Goal: Task Accomplishment & Management: Complete application form

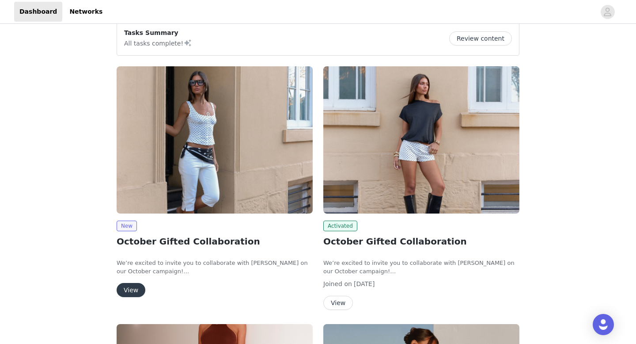
scroll to position [11, 0]
click at [138, 295] on button "View" at bounding box center [131, 290] width 29 height 14
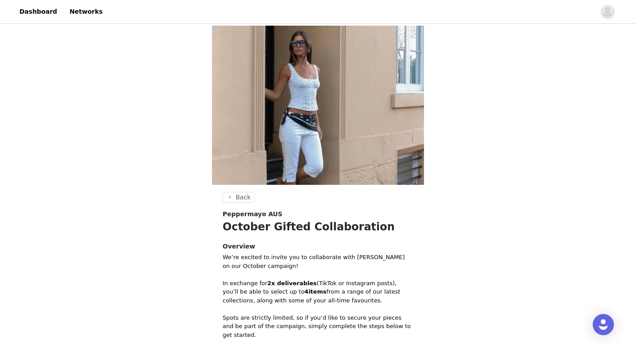
scroll to position [167, 0]
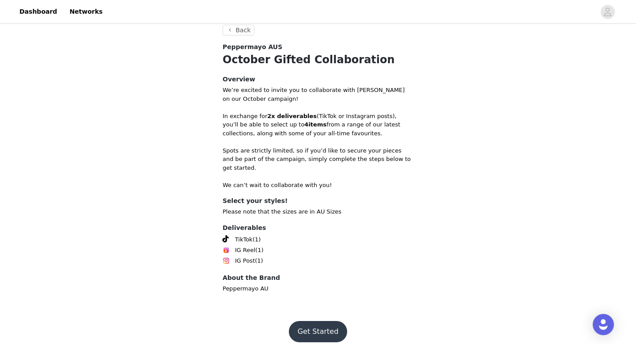
click at [305, 321] on button "Get Started" at bounding box center [318, 331] width 59 height 21
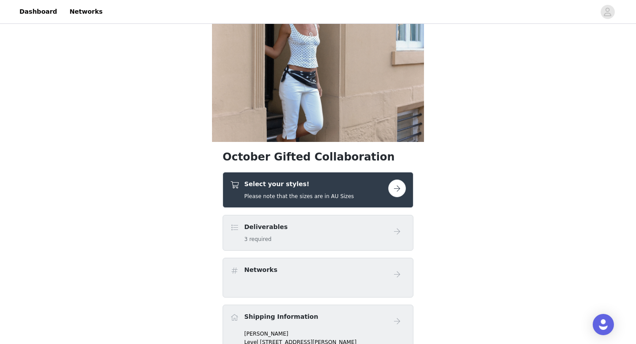
scroll to position [50, 0]
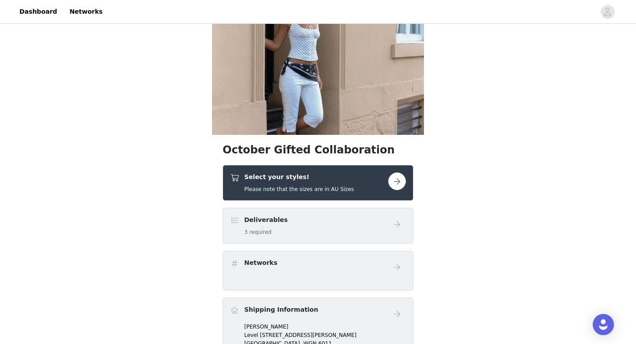
click at [389, 184] on button "button" at bounding box center [397, 181] width 18 height 18
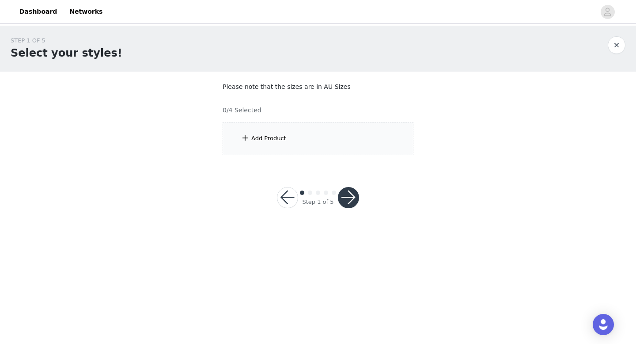
click at [275, 147] on div "Add Product" at bounding box center [318, 138] width 191 height 33
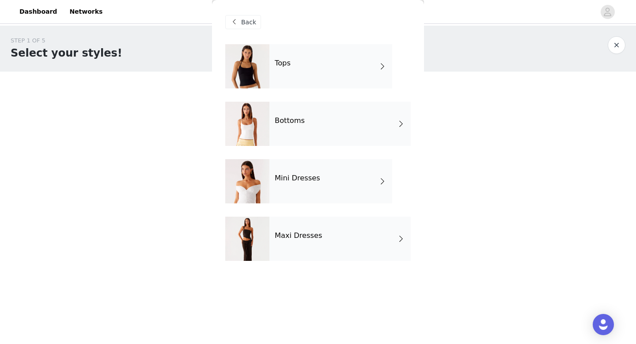
click at [310, 68] on div "Tops" at bounding box center [330, 66] width 123 height 44
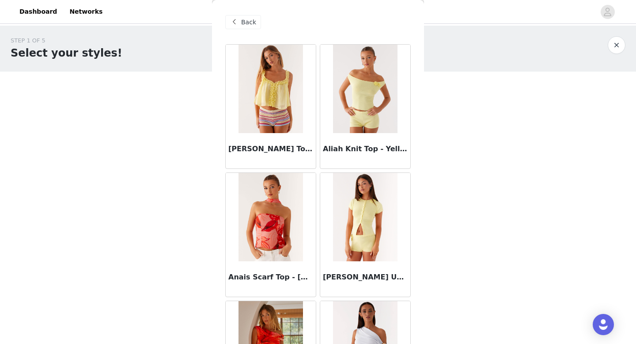
click at [246, 19] on span "Back" at bounding box center [248, 22] width 15 height 9
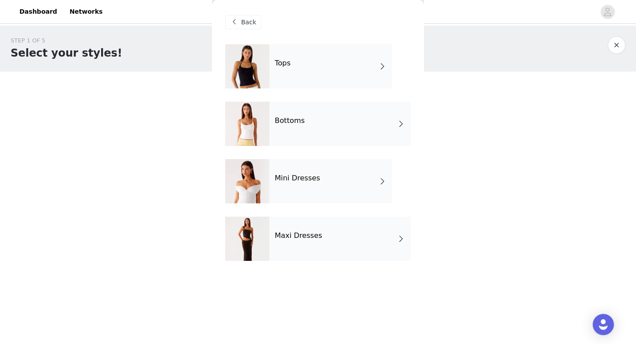
click at [314, 191] on div "Mini Dresses" at bounding box center [330, 181] width 123 height 44
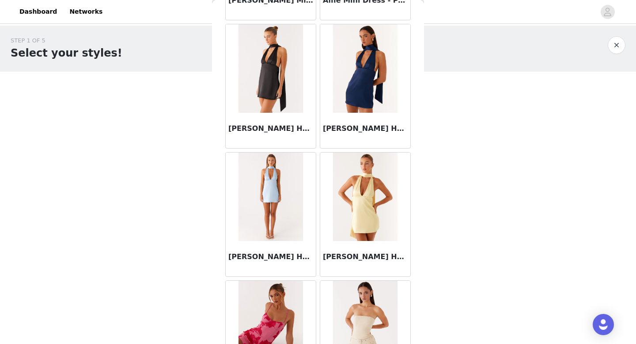
scroll to position [1008, 0]
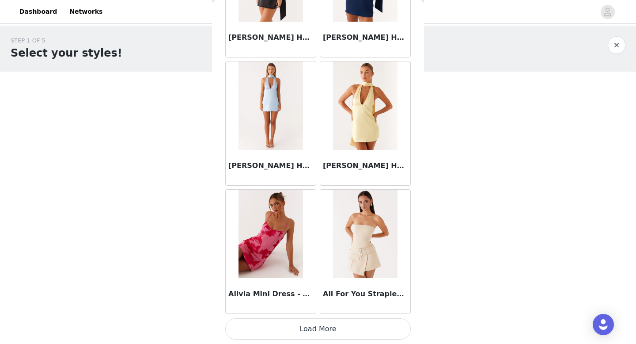
click at [299, 330] on button "Load More" at bounding box center [317, 328] width 185 height 21
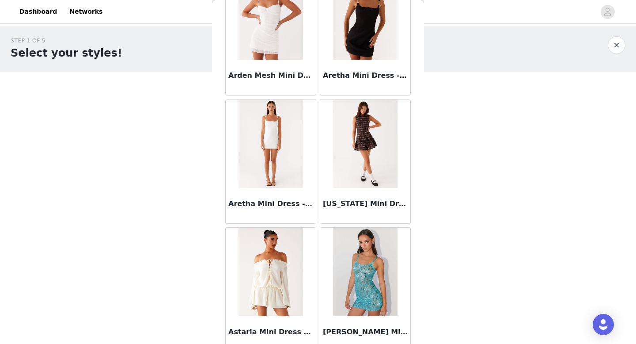
scroll to position [2288, 0]
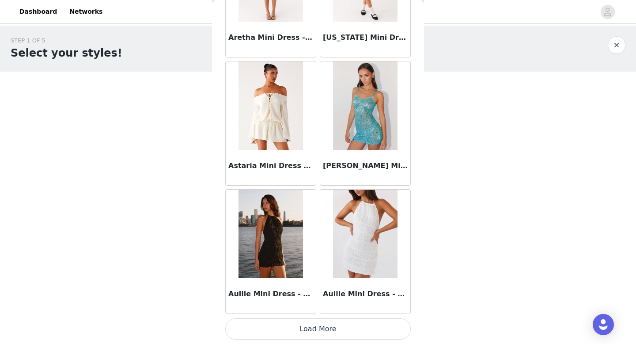
click at [309, 326] on button "Load More" at bounding box center [317, 328] width 185 height 21
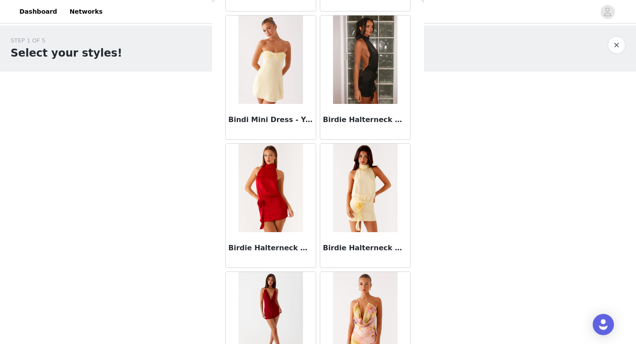
scroll to position [3568, 0]
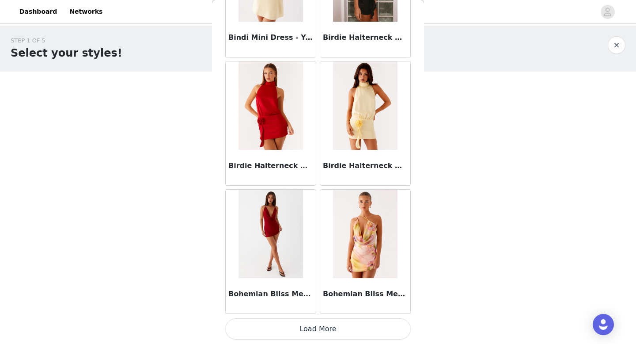
click at [300, 332] on button "Load More" at bounding box center [317, 328] width 185 height 21
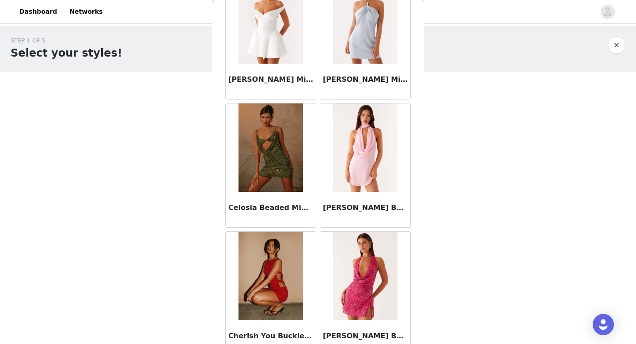
scroll to position [4849, 0]
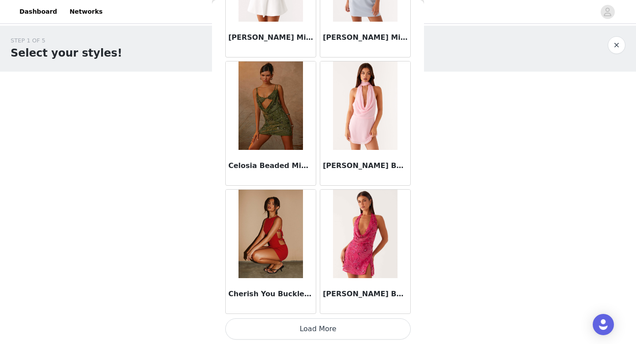
click at [331, 329] on button "Load More" at bounding box center [317, 328] width 185 height 21
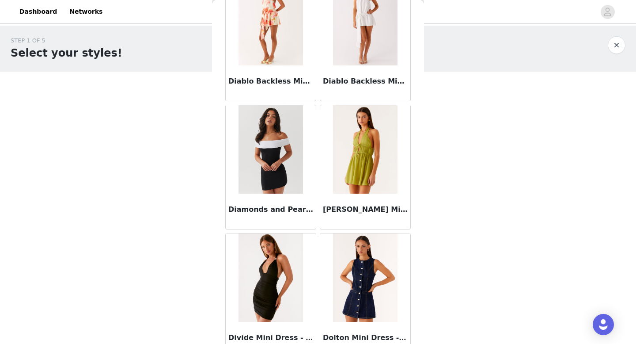
scroll to position [6129, 0]
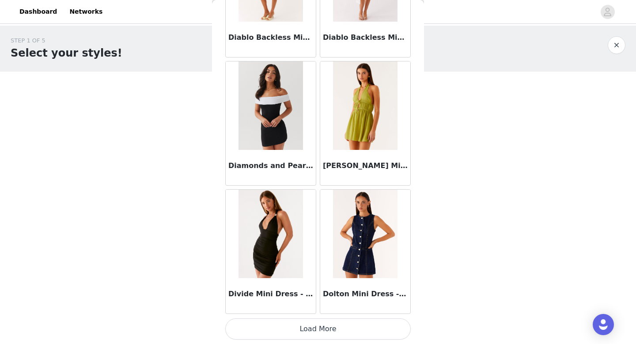
click at [340, 324] on button "Load More" at bounding box center [317, 328] width 185 height 21
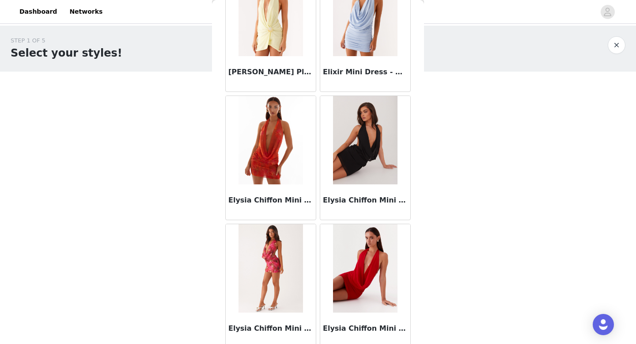
scroll to position [7410, 0]
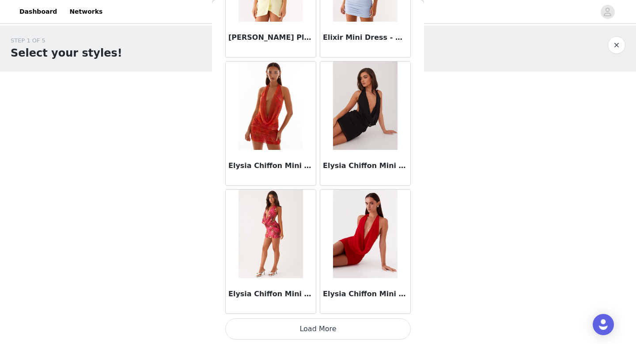
click at [327, 324] on button "Load More" at bounding box center [317, 328] width 185 height 21
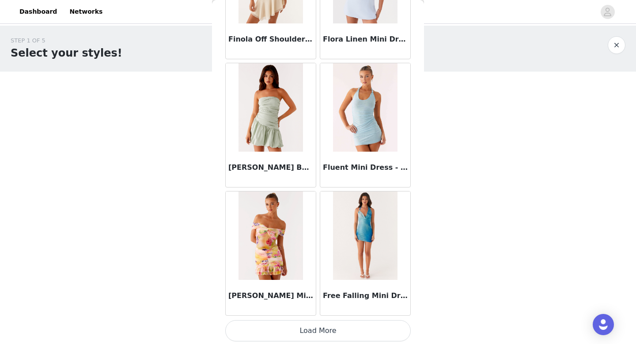
scroll to position [8690, 0]
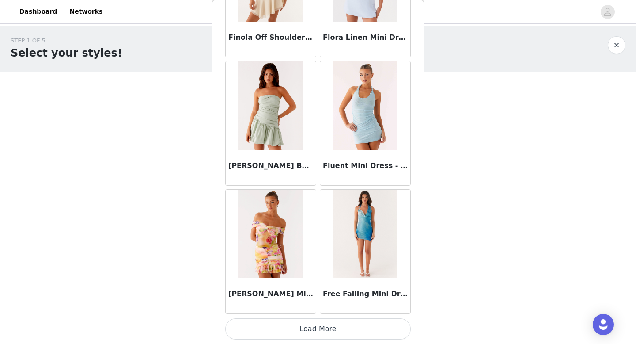
click at [317, 330] on button "Load More" at bounding box center [317, 328] width 185 height 21
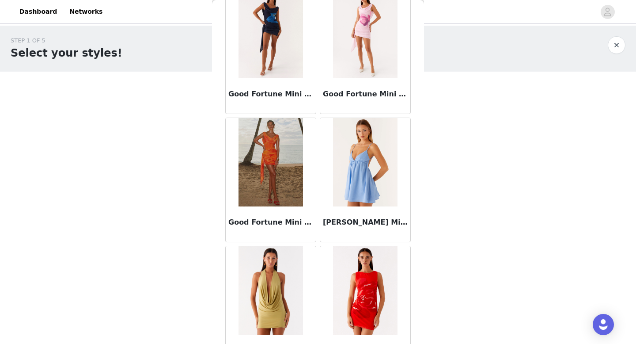
scroll to position [9279, 0]
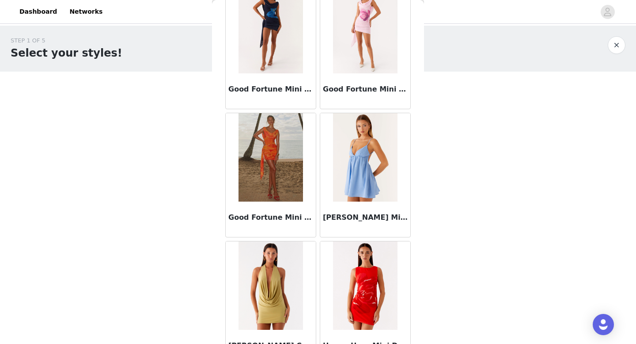
click at [617, 45] on button "button" at bounding box center [617, 45] width 18 height 18
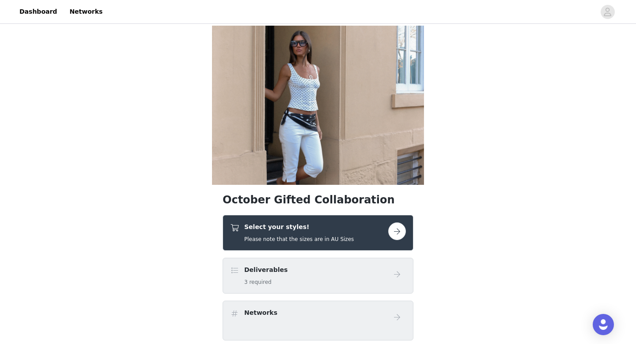
click at [395, 235] on button "button" at bounding box center [397, 231] width 18 height 18
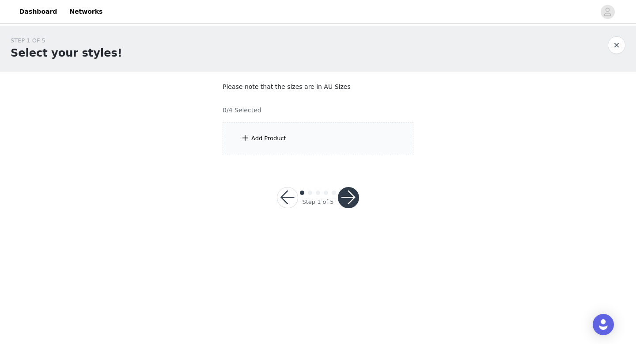
click at [319, 144] on div "Add Product" at bounding box center [318, 138] width 191 height 33
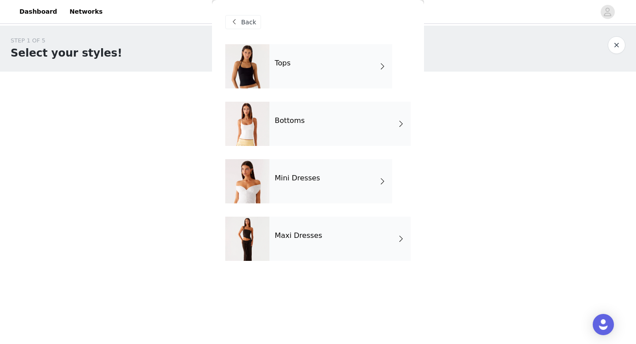
click at [312, 74] on div "Tops" at bounding box center [330, 66] width 123 height 44
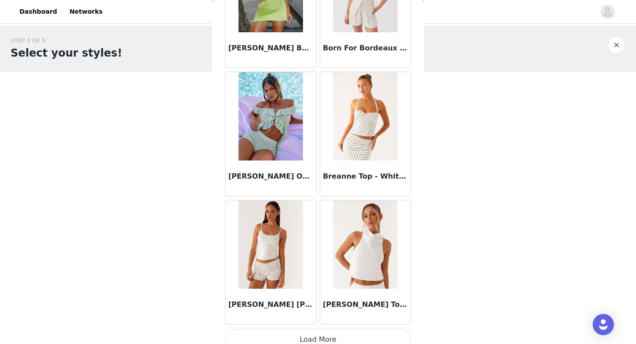
scroll to position [1008, 0]
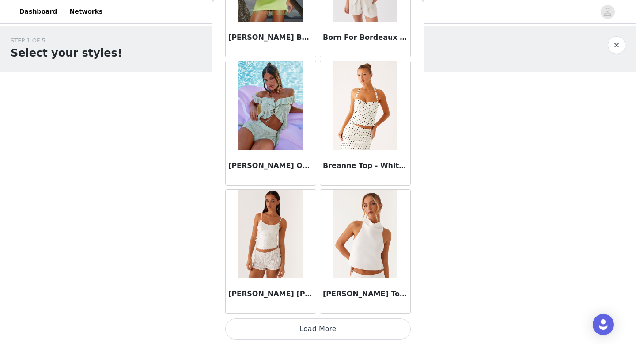
click at [328, 328] on button "Load More" at bounding box center [317, 328] width 185 height 21
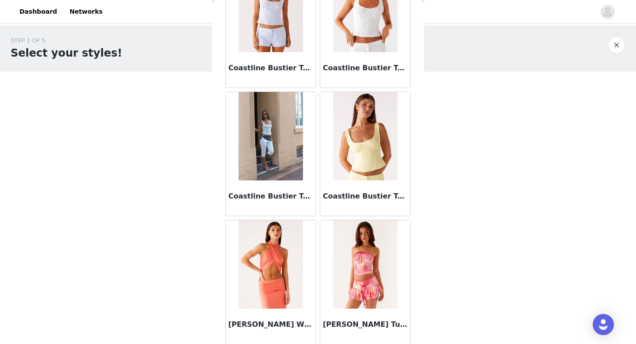
scroll to position [2288, 0]
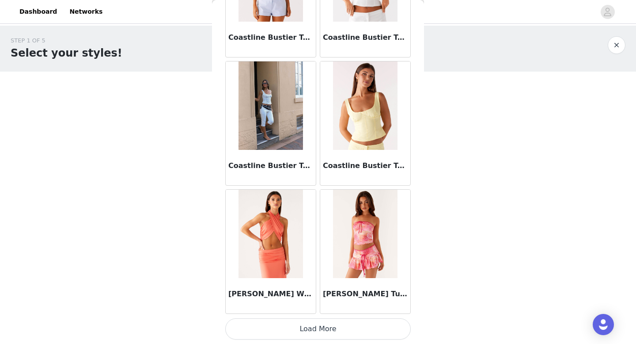
click at [319, 332] on button "Load More" at bounding box center [317, 328] width 185 height 21
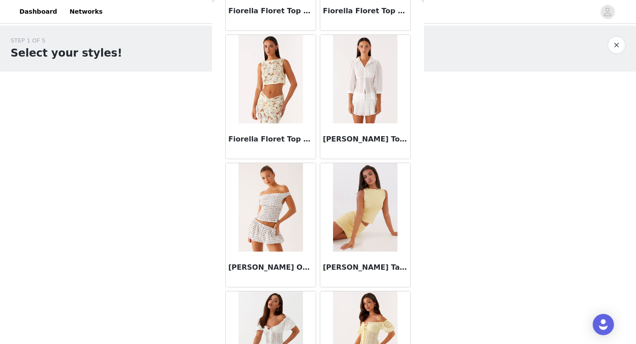
scroll to position [3568, 0]
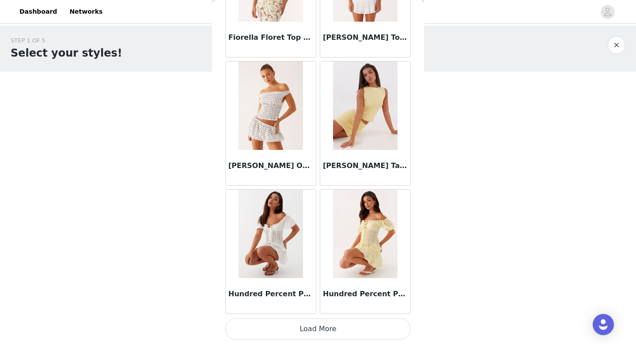
click at [309, 324] on button "Load More" at bounding box center [317, 328] width 185 height 21
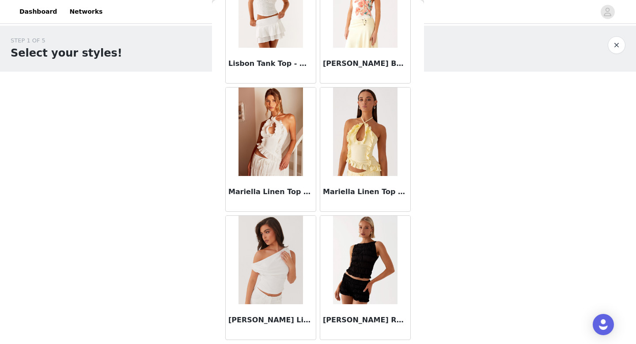
scroll to position [4849, 0]
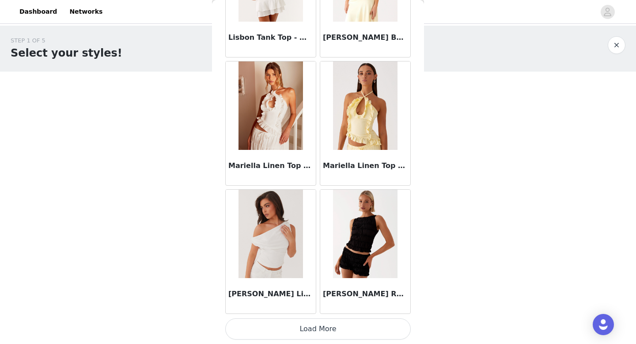
click at [341, 324] on button "Load More" at bounding box center [317, 328] width 185 height 21
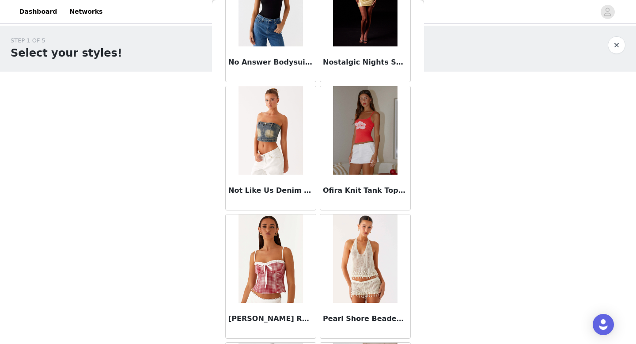
scroll to position [6129, 0]
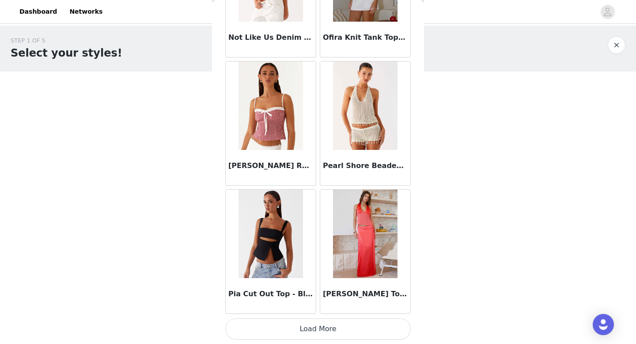
click at [333, 325] on button "Load More" at bounding box center [317, 328] width 185 height 21
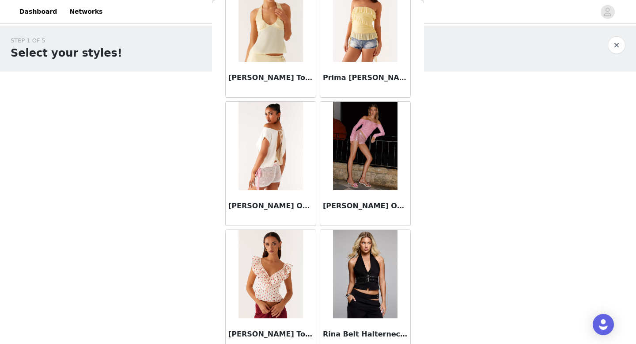
scroll to position [6474, 0]
click at [295, 188] on img at bounding box center [270, 145] width 64 height 88
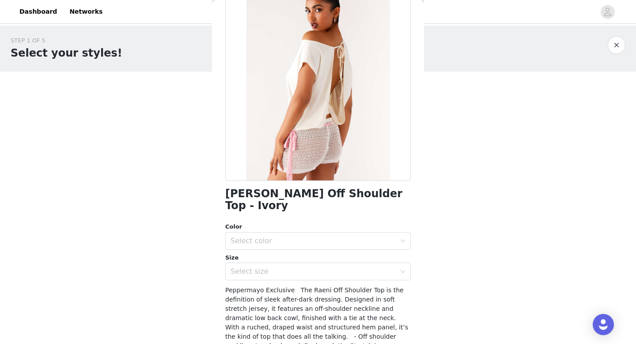
scroll to position [69, 0]
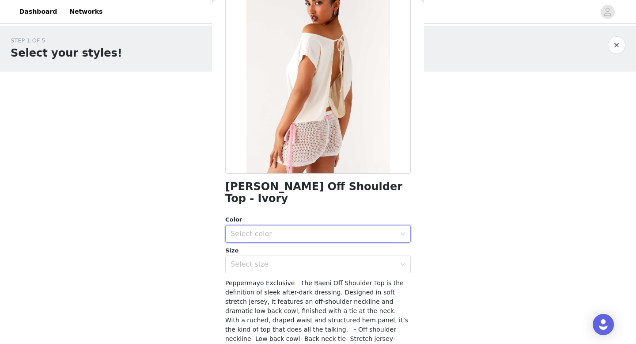
click at [362, 225] on div "Select color" at bounding box center [314, 233] width 169 height 17
click at [326, 245] on li "Ivory" at bounding box center [317, 241] width 185 height 14
click at [326, 260] on div "Select size" at bounding box center [314, 264] width 169 height 17
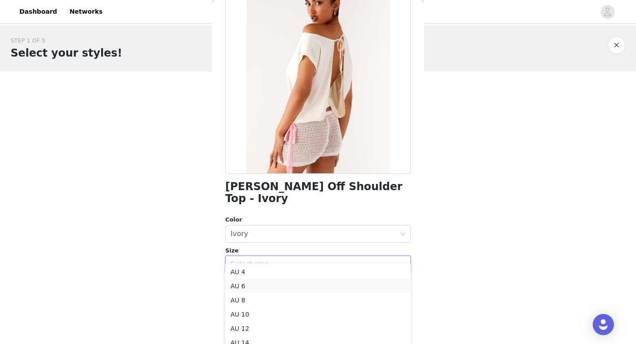
click at [292, 287] on li "AU 6" at bounding box center [317, 286] width 185 height 14
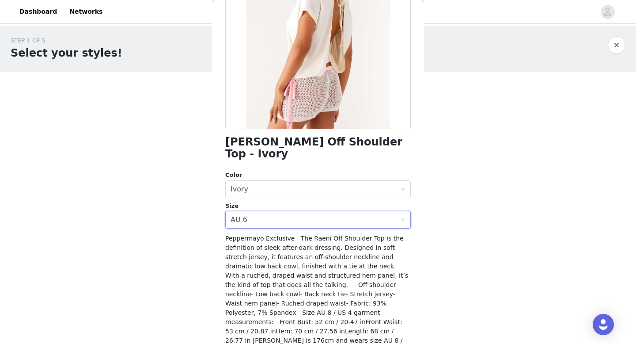
scroll to position [131, 0]
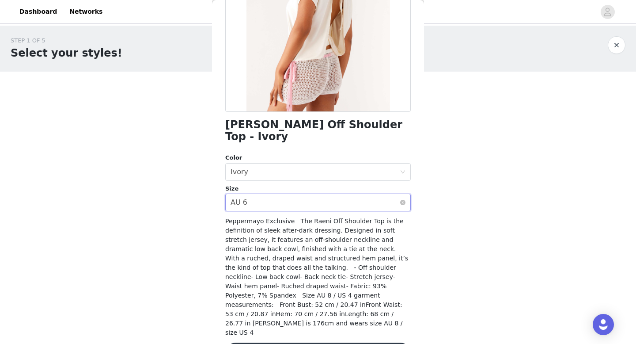
click at [317, 197] on div "Select size AU 6" at bounding box center [314, 202] width 169 height 17
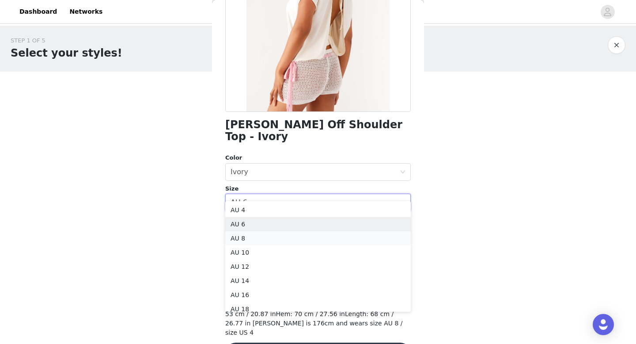
click at [262, 239] on li "AU 8" at bounding box center [317, 238] width 185 height 14
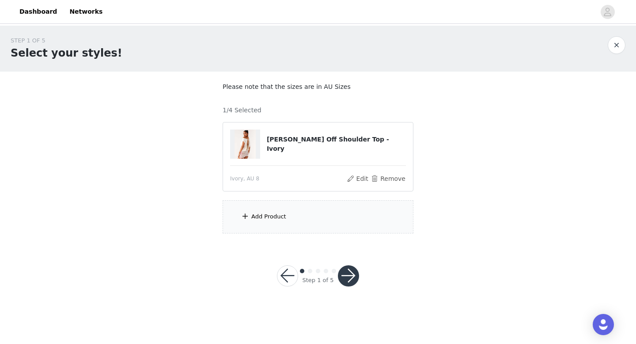
click at [298, 215] on div "Add Product" at bounding box center [318, 216] width 191 height 33
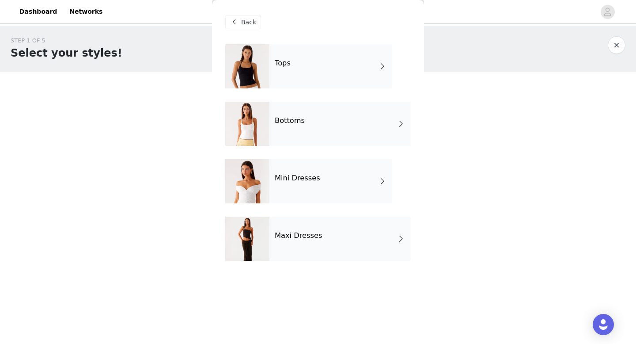
click at [353, 67] on div "Tops" at bounding box center [330, 66] width 123 height 44
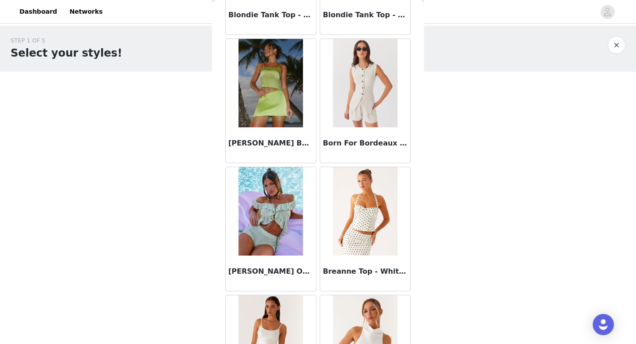
scroll to position [1008, 0]
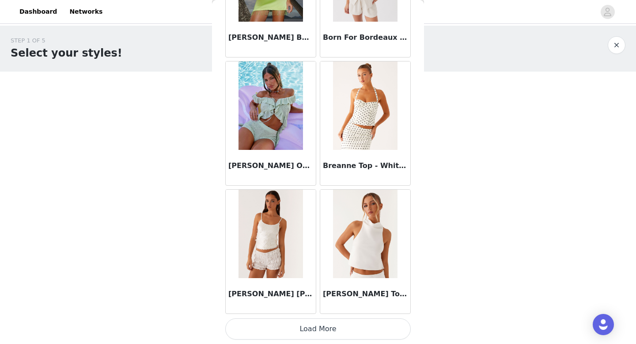
click at [310, 322] on button "Load More" at bounding box center [317, 328] width 185 height 21
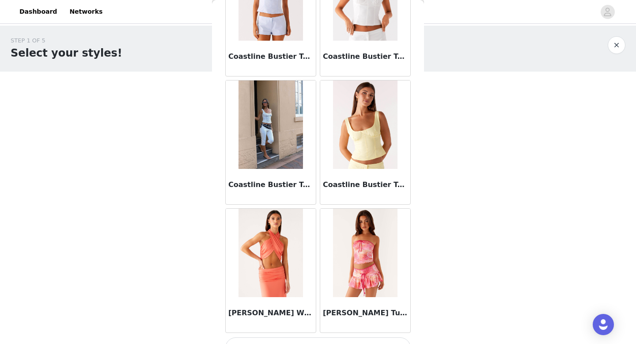
scroll to position [2288, 0]
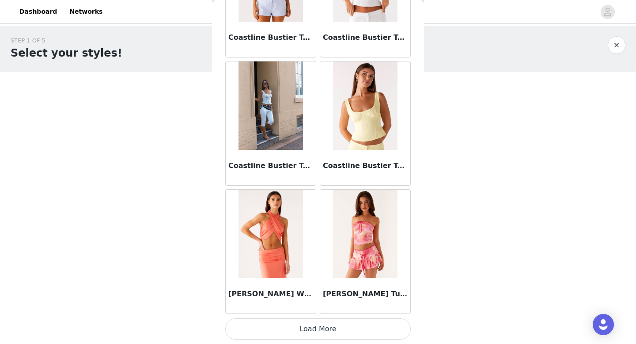
click at [310, 329] on button "Load More" at bounding box center [317, 328] width 185 height 21
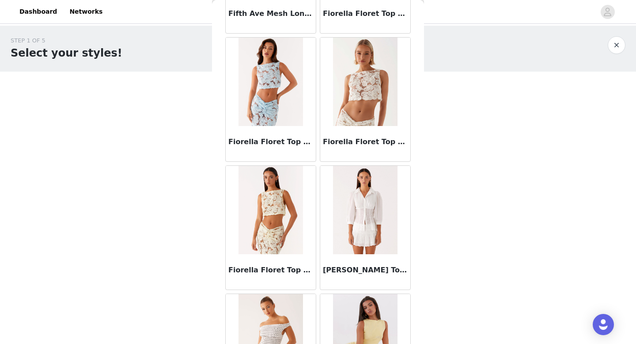
scroll to position [3568, 0]
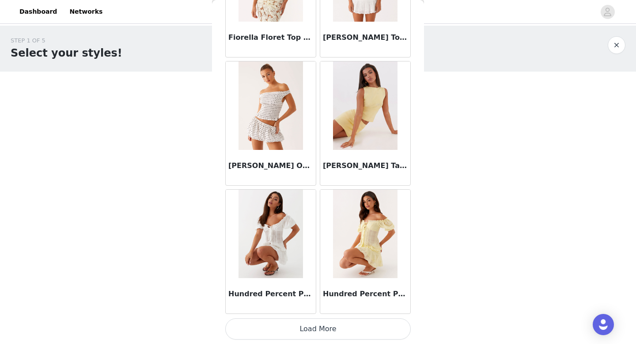
click at [319, 331] on button "Load More" at bounding box center [317, 328] width 185 height 21
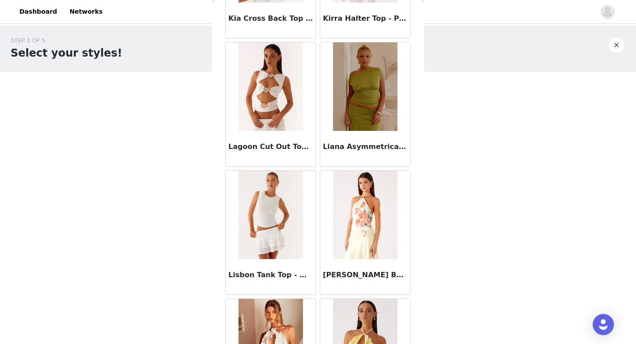
scroll to position [4849, 0]
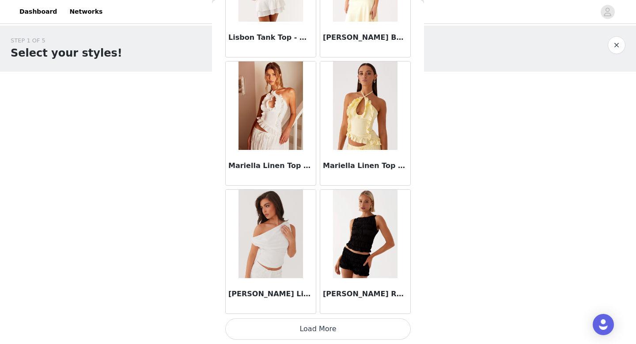
click at [323, 331] on button "Load More" at bounding box center [317, 328] width 185 height 21
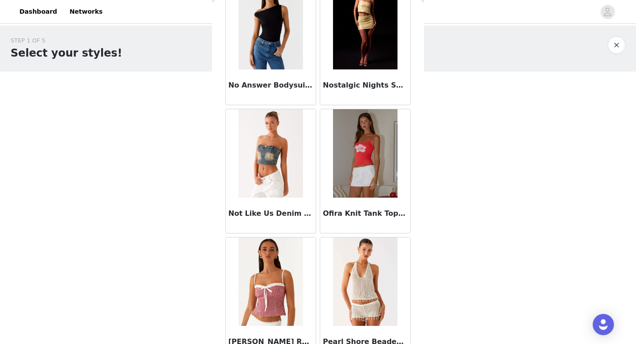
scroll to position [6129, 0]
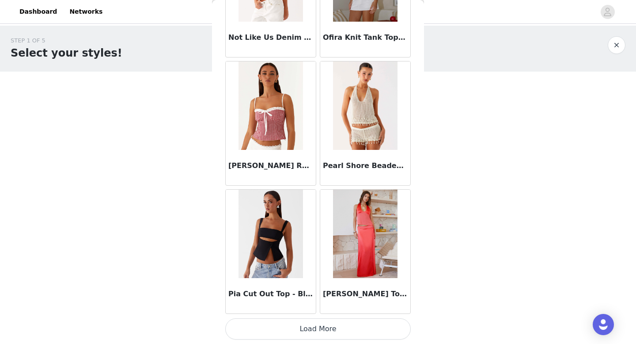
click at [313, 333] on button "Load More" at bounding box center [317, 328] width 185 height 21
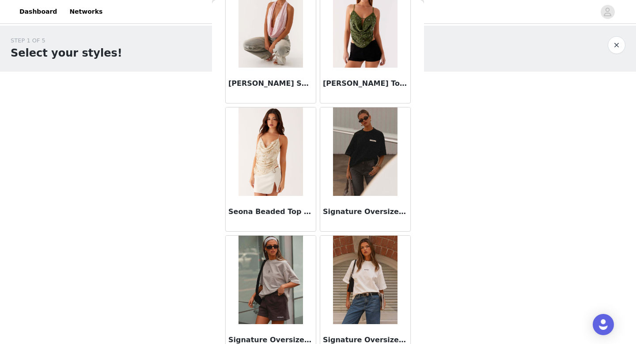
scroll to position [7410, 0]
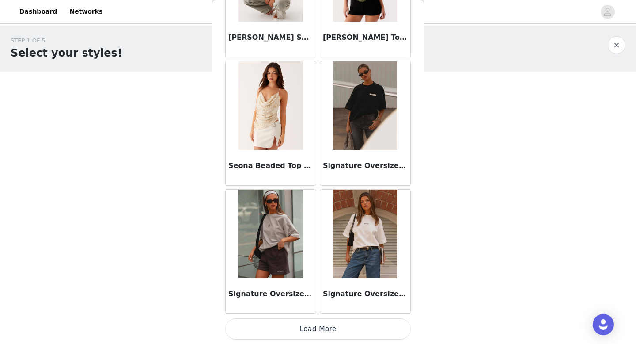
click at [314, 331] on button "Load More" at bounding box center [317, 328] width 185 height 21
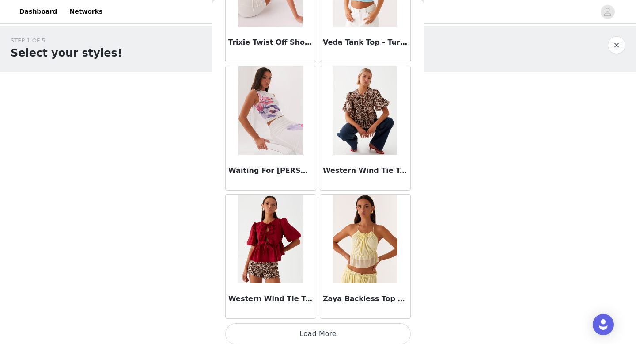
scroll to position [8690, 0]
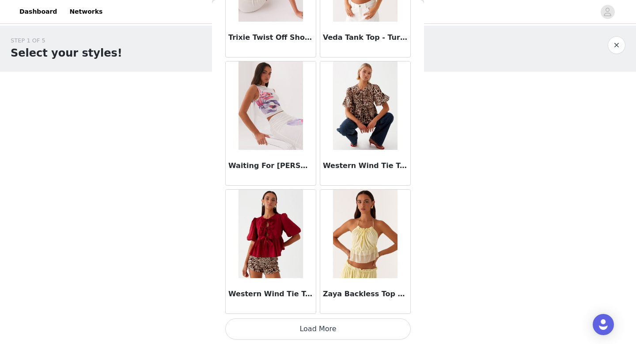
click at [292, 333] on button "Load More" at bounding box center [317, 328] width 185 height 21
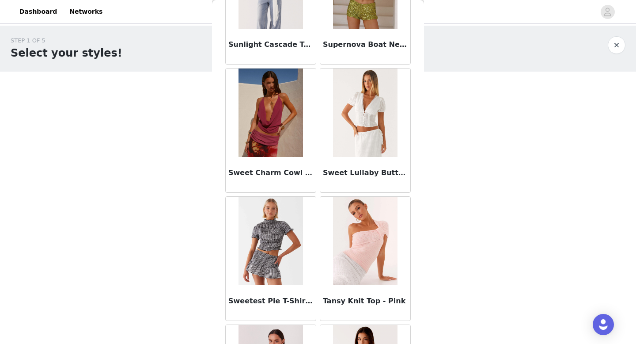
scroll to position [8297, 0]
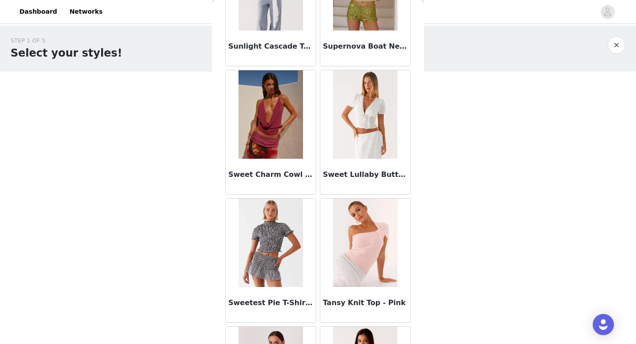
click at [293, 147] on img at bounding box center [270, 114] width 64 height 88
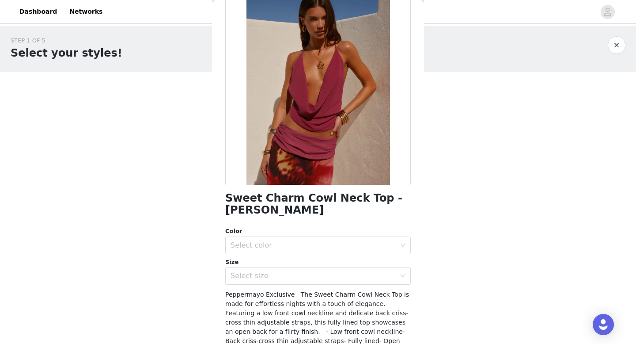
scroll to position [63, 0]
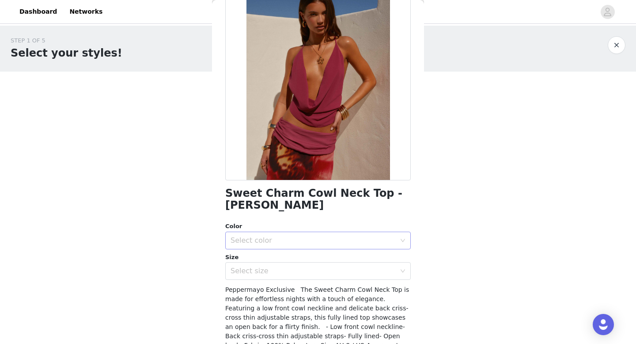
click at [313, 234] on div "Select color" at bounding box center [314, 240] width 169 height 17
click at [289, 251] on li "[PERSON_NAME]" at bounding box center [317, 248] width 185 height 14
click at [287, 266] on div "Select size" at bounding box center [312, 270] width 165 height 9
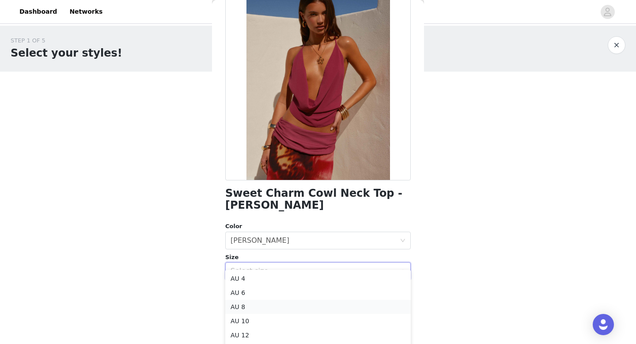
click at [269, 303] on li "AU 8" at bounding box center [317, 306] width 185 height 14
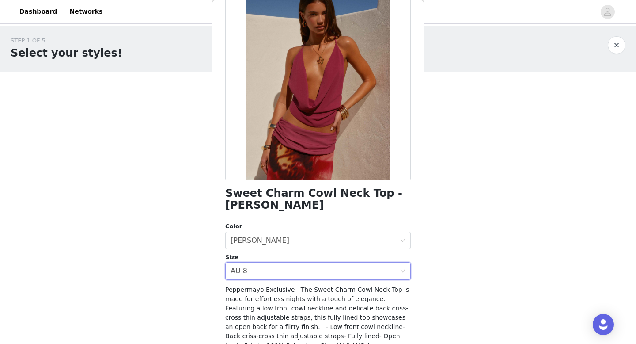
scroll to position [113, 0]
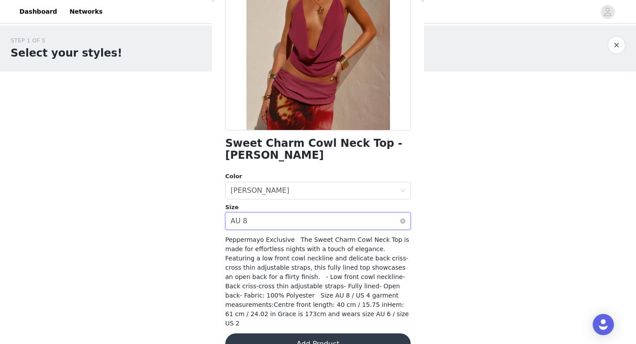
click at [303, 212] on div "Select size AU 8" at bounding box center [314, 220] width 169 height 17
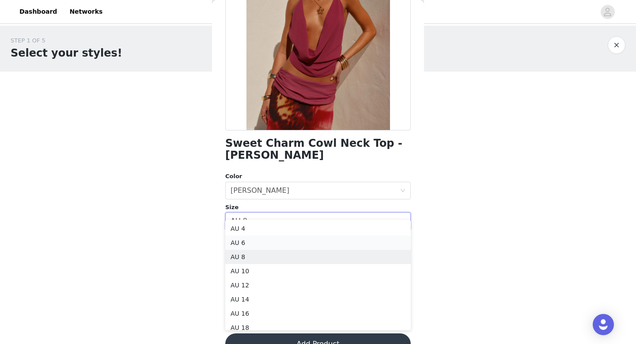
click at [256, 247] on li "AU 6" at bounding box center [317, 242] width 185 height 14
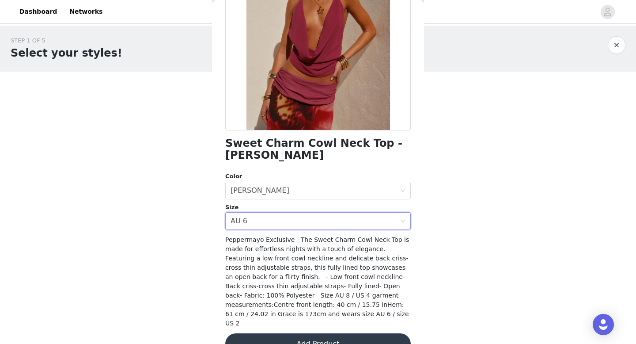
click at [282, 333] on button "Add Product" at bounding box center [317, 343] width 185 height 21
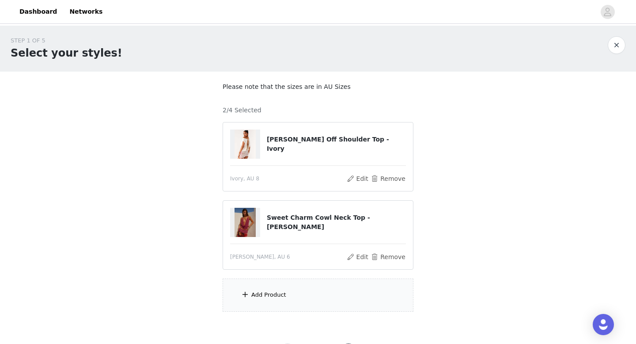
click at [272, 288] on div "Add Product" at bounding box center [318, 294] width 191 height 33
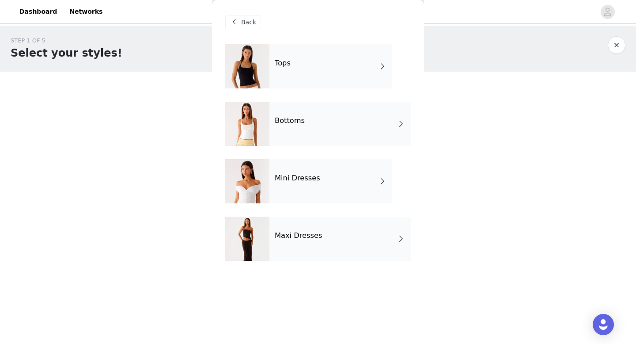
click at [313, 112] on div "Bottoms" at bounding box center [339, 124] width 141 height 44
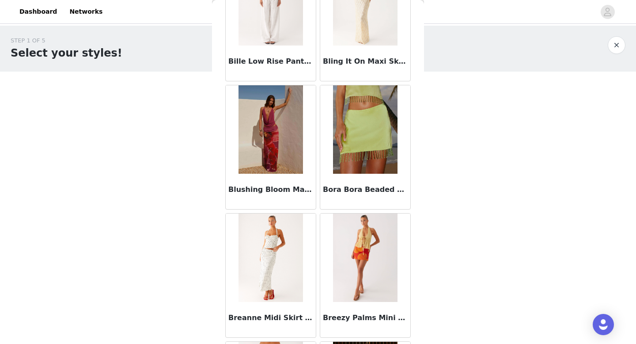
scroll to position [746, 0]
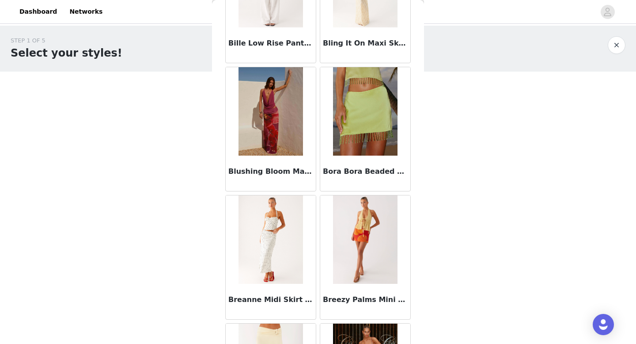
click at [278, 173] on h3 "Blushing Bloom Maxi Skirt - [PERSON_NAME]" at bounding box center [270, 171] width 85 height 11
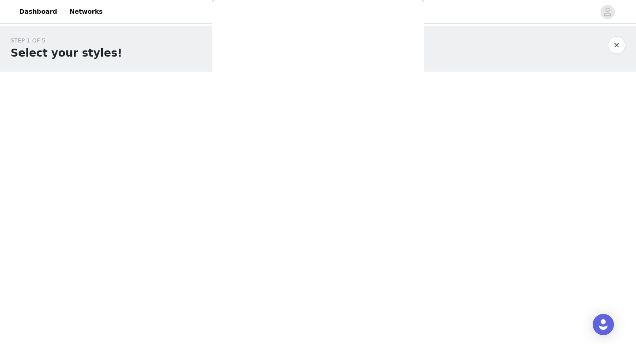
scroll to position [0, 0]
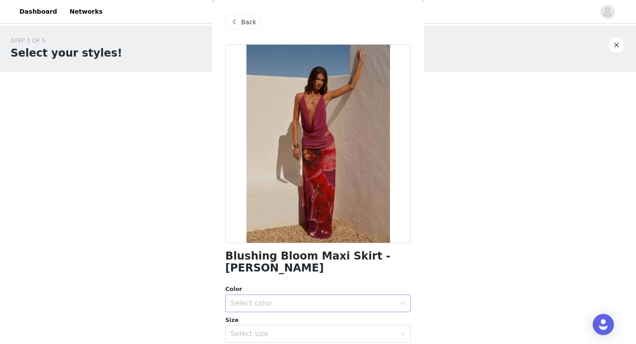
click at [320, 306] on div "Select color" at bounding box center [312, 302] width 165 height 9
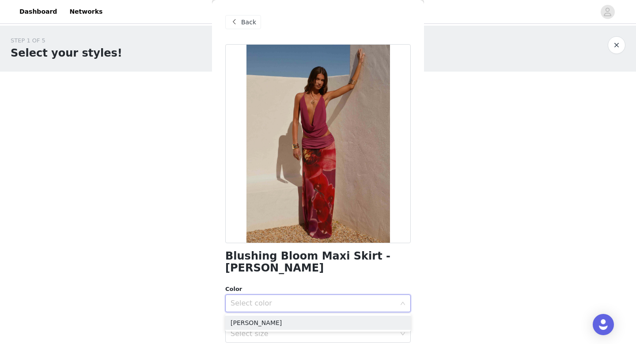
scroll to position [9, 0]
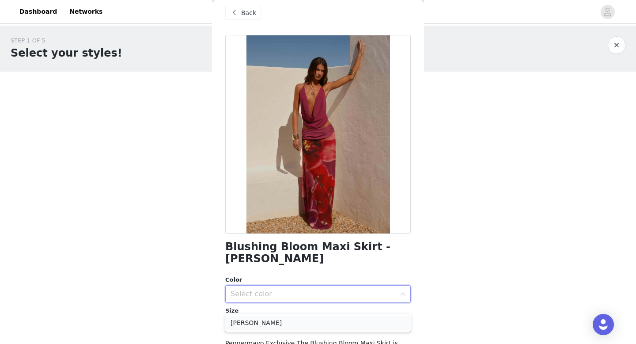
click at [277, 320] on li "[PERSON_NAME]" at bounding box center [317, 322] width 185 height 14
click at [289, 325] on div "Select size" at bounding box center [312, 324] width 165 height 9
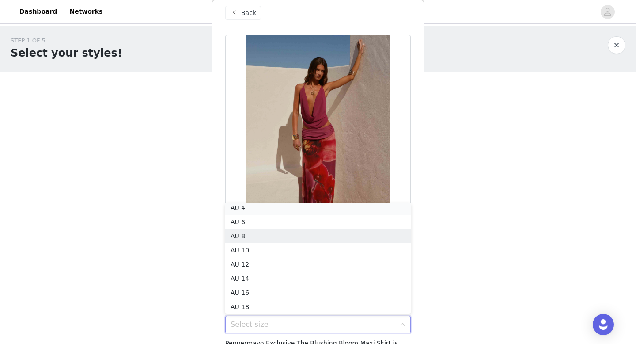
scroll to position [2, 0]
click at [400, 192] on div at bounding box center [317, 134] width 185 height 199
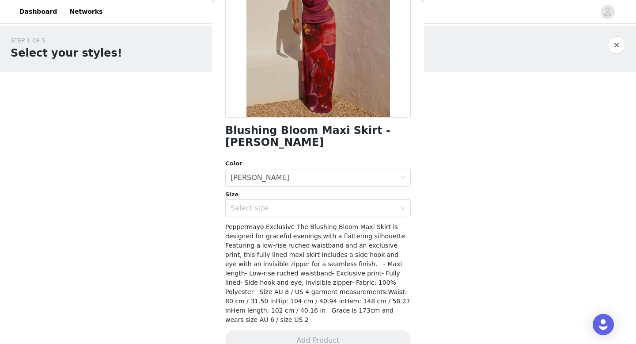
scroll to position [134, 0]
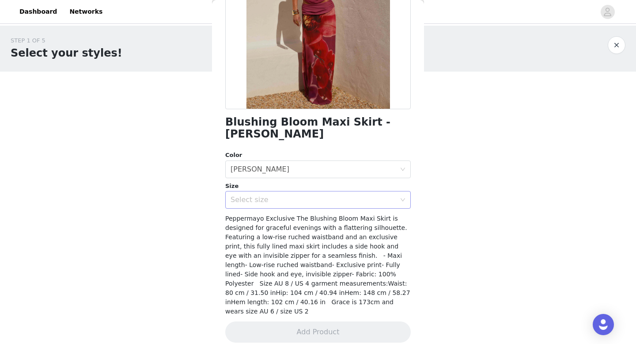
click at [338, 198] on div "Select size" at bounding box center [312, 199] width 165 height 9
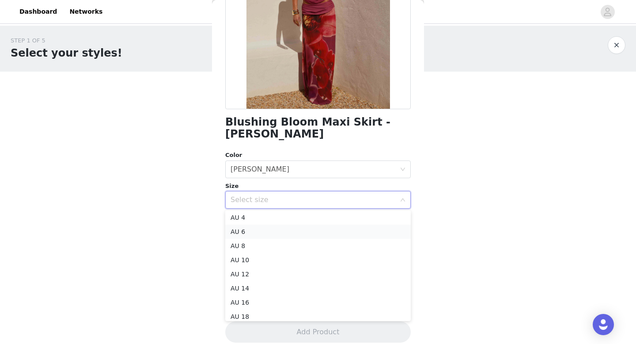
click at [266, 237] on li "AU 6" at bounding box center [317, 231] width 185 height 14
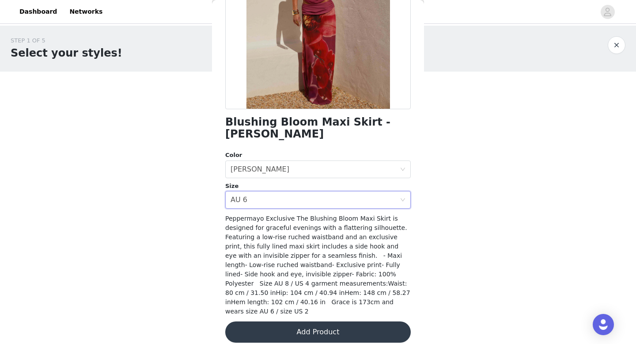
click at [300, 321] on button "Add Product" at bounding box center [317, 331] width 185 height 21
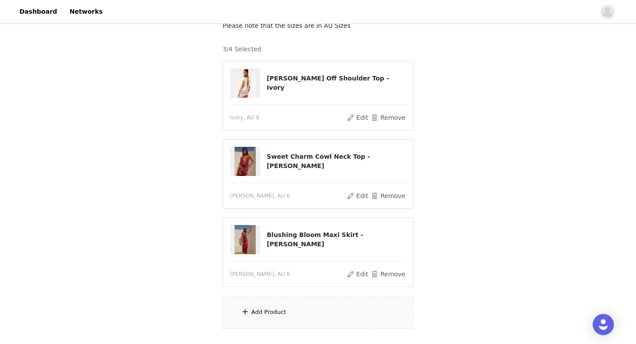
scroll to position [87, 0]
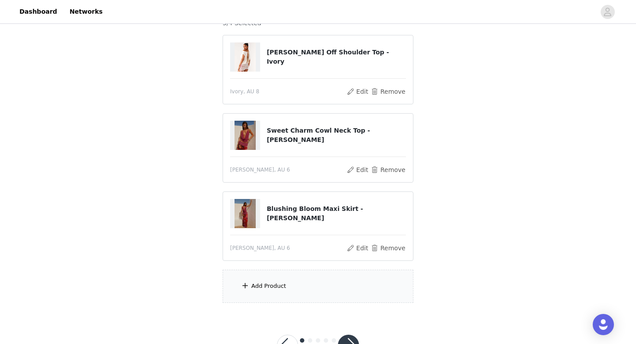
click at [286, 292] on div "Add Product" at bounding box center [318, 285] width 191 height 33
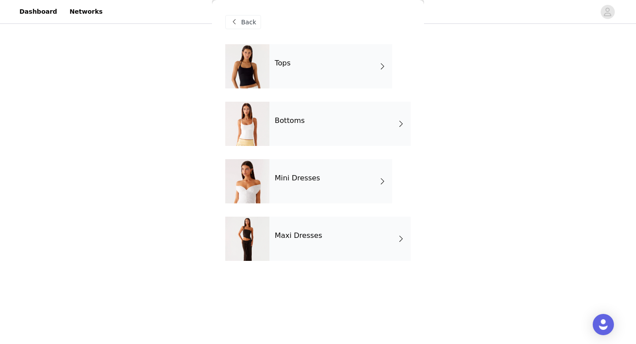
scroll to position [120, 0]
click at [334, 128] on div "Bottoms" at bounding box center [339, 124] width 141 height 44
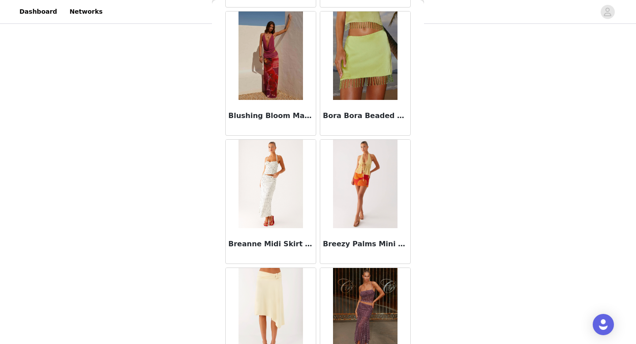
scroll to position [1008, 0]
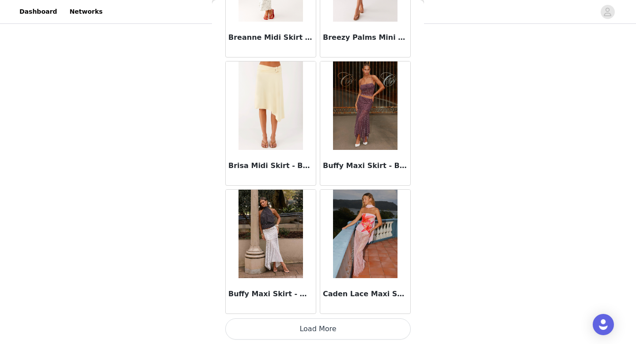
click at [316, 326] on button "Load More" at bounding box center [317, 328] width 185 height 21
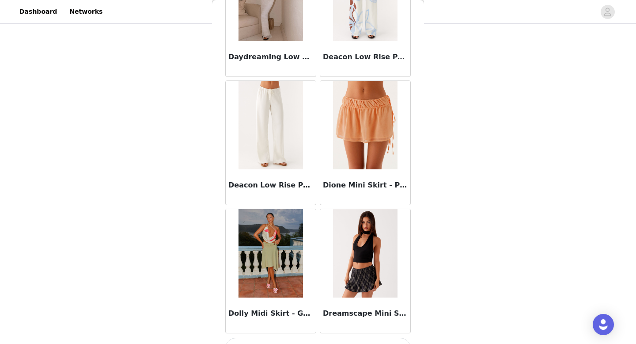
scroll to position [2288, 0]
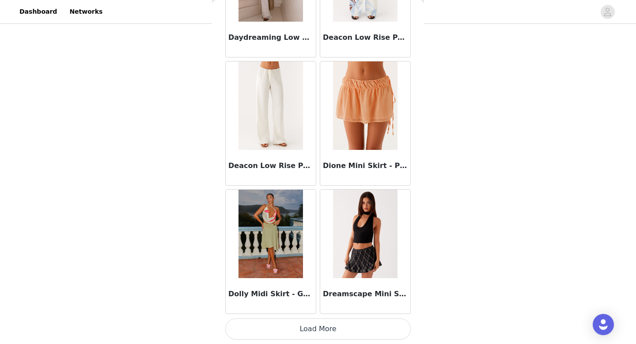
click at [310, 325] on button "Load More" at bounding box center [317, 328] width 185 height 21
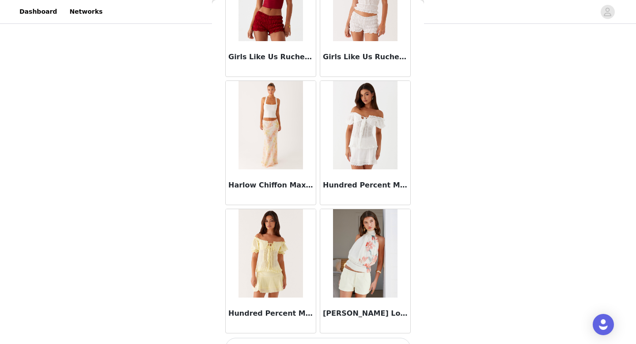
scroll to position [3555, 0]
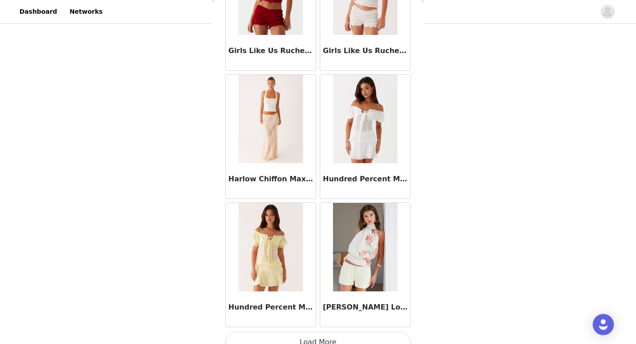
click at [336, 336] on button "Load More" at bounding box center [317, 341] width 185 height 21
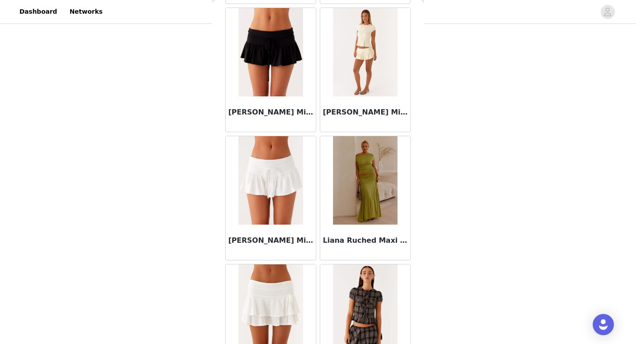
scroll to position [4450, 0]
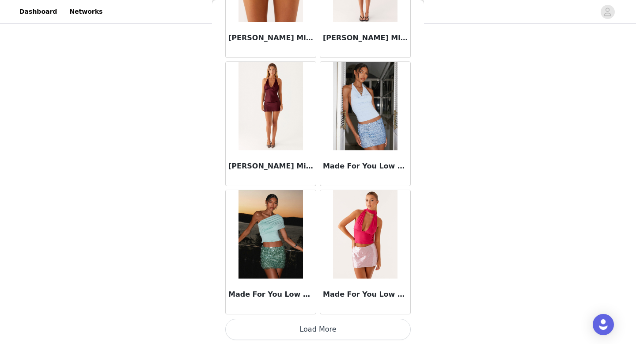
click at [321, 328] on button "Load More" at bounding box center [317, 328] width 185 height 21
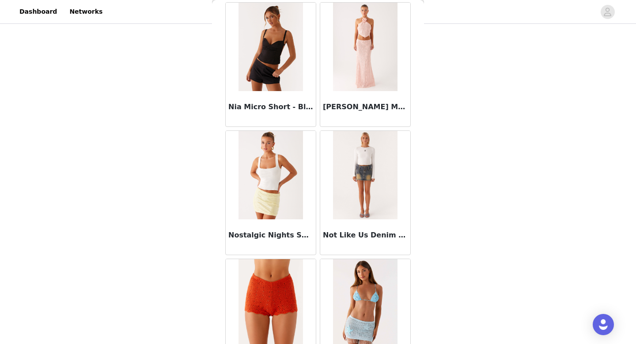
scroll to position [6129, 0]
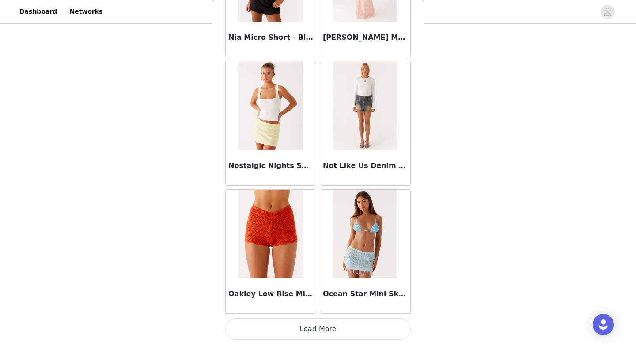
click at [319, 322] on button "Load More" at bounding box center [317, 328] width 185 height 21
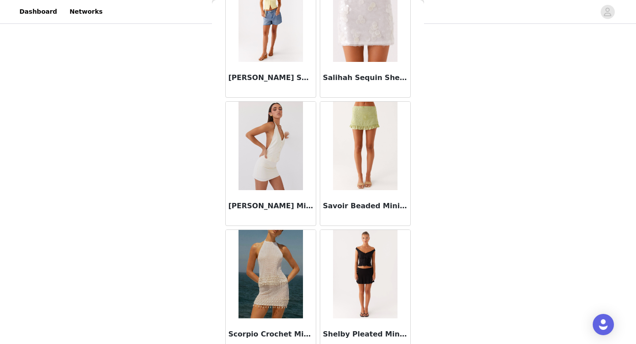
scroll to position [7410, 0]
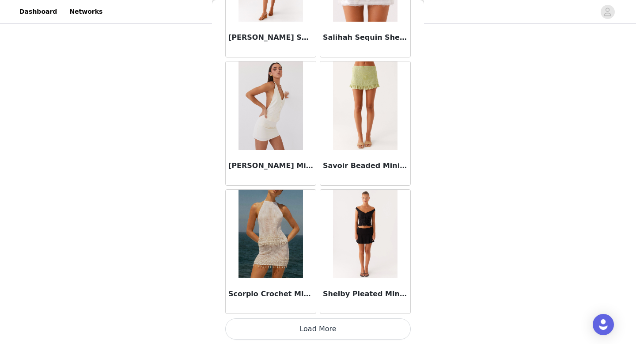
click at [331, 323] on button "Load More" at bounding box center [317, 328] width 185 height 21
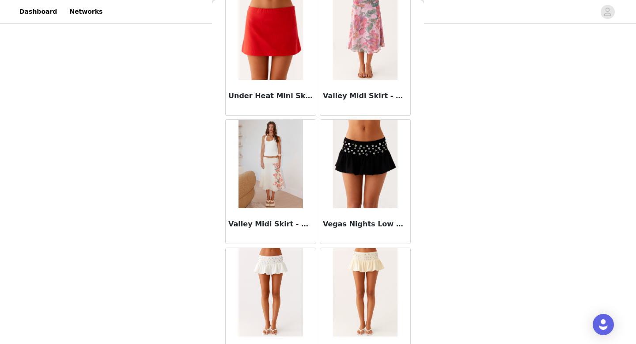
scroll to position [8690, 0]
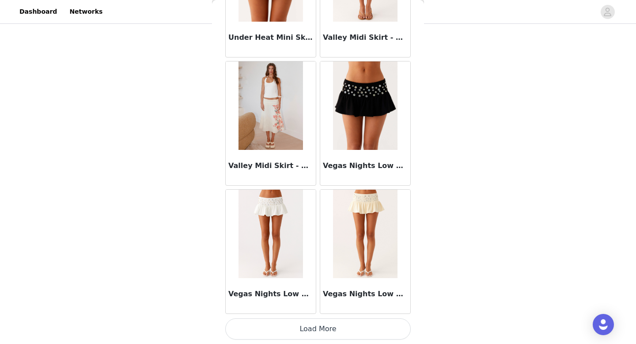
click at [312, 327] on button "Load More" at bounding box center [317, 328] width 185 height 21
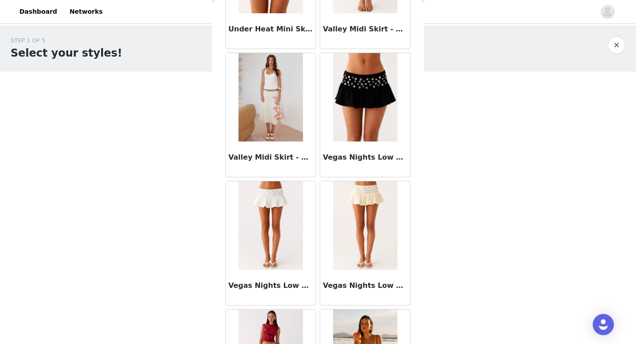
scroll to position [8699, 0]
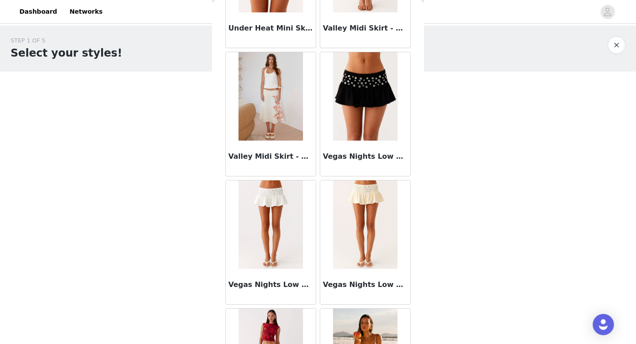
click at [374, 149] on div "Vegas Nights Low Rise Skort - Black" at bounding box center [365, 157] width 90 height 35
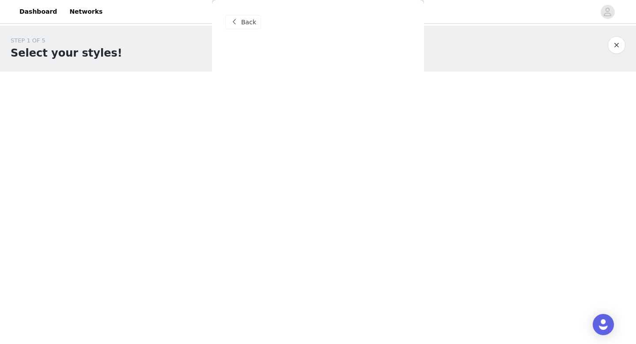
scroll to position [0, 0]
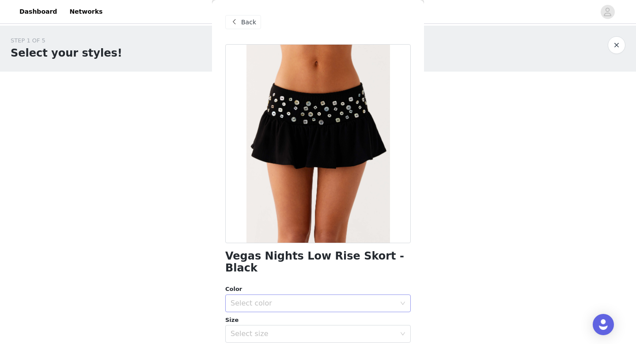
click at [290, 298] on div "Select color" at bounding box center [312, 302] width 165 height 9
click at [271, 310] on li "Black" at bounding box center [317, 310] width 185 height 14
click at [268, 329] on div "Select size" at bounding box center [312, 333] width 165 height 9
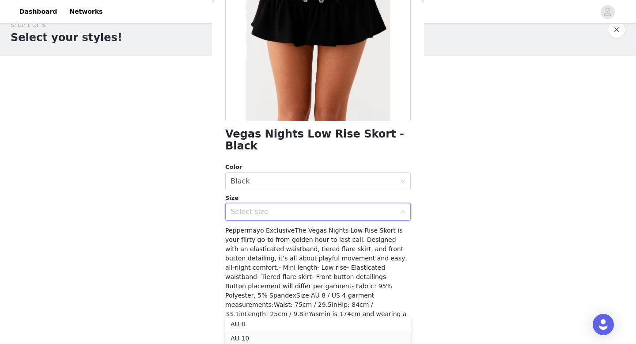
scroll to position [15, 0]
click at [249, 327] on li "AU 6" at bounding box center [317, 325] width 185 height 14
click at [287, 333] on button "Add Product" at bounding box center [317, 343] width 185 height 21
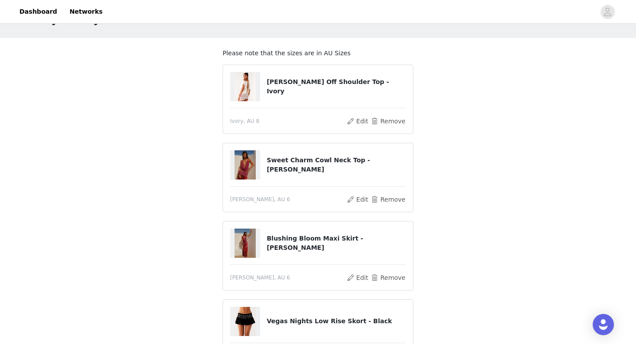
scroll to position [141, 0]
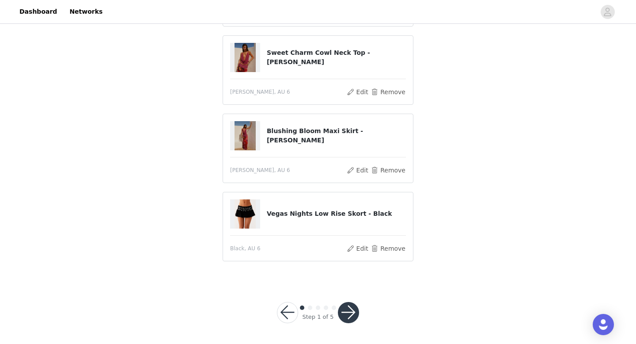
click at [349, 316] on button "button" at bounding box center [348, 312] width 21 height 21
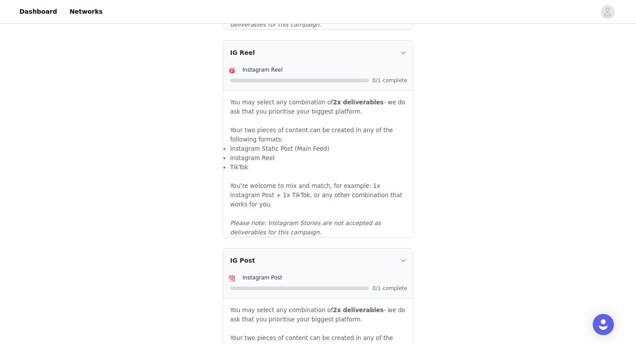
scroll to position [962, 0]
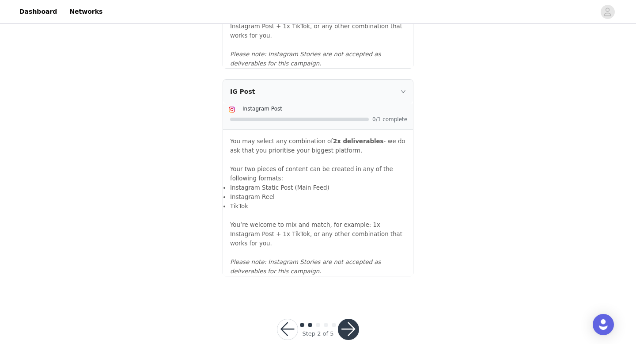
click at [351, 318] on button "button" at bounding box center [348, 328] width 21 height 21
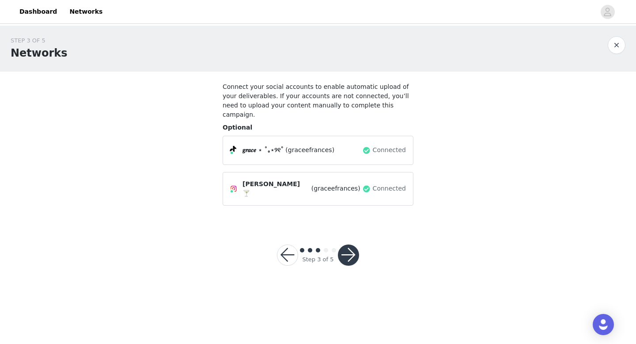
click at [349, 248] on button "button" at bounding box center [348, 254] width 21 height 21
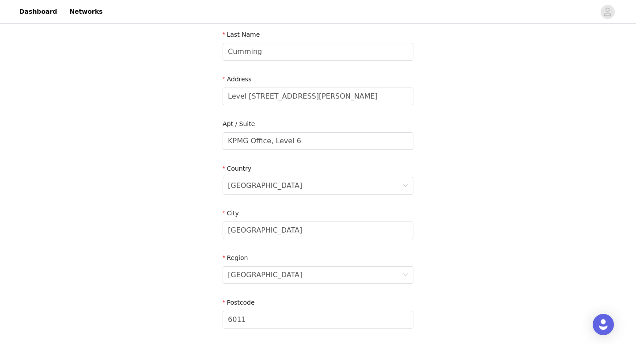
scroll to position [295, 0]
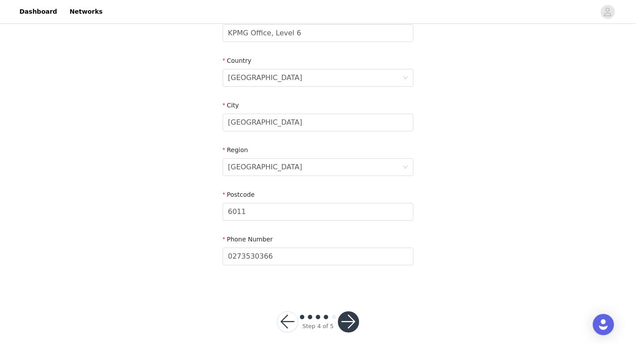
click at [344, 319] on button "button" at bounding box center [348, 321] width 21 height 21
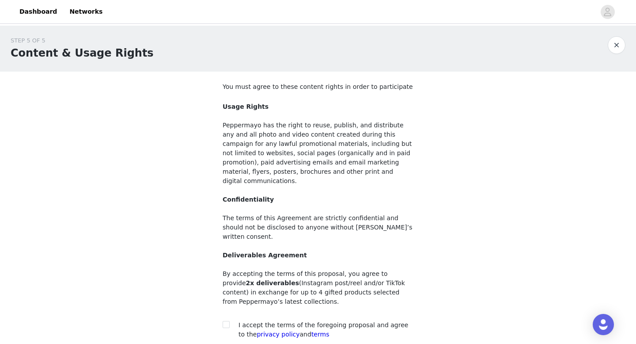
scroll to position [64, 0]
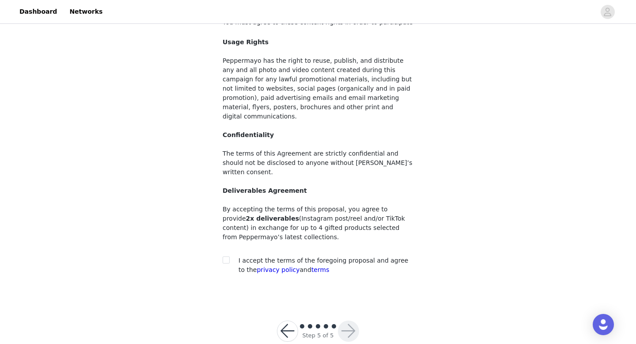
click at [230, 256] on div at bounding box center [229, 260] width 12 height 9
click at [229, 256] on span at bounding box center [226, 259] width 7 height 7
click at [229, 256] on input "checkbox" at bounding box center [226, 259] width 6 height 6
checkbox input "true"
click at [348, 320] on button "button" at bounding box center [348, 330] width 21 height 21
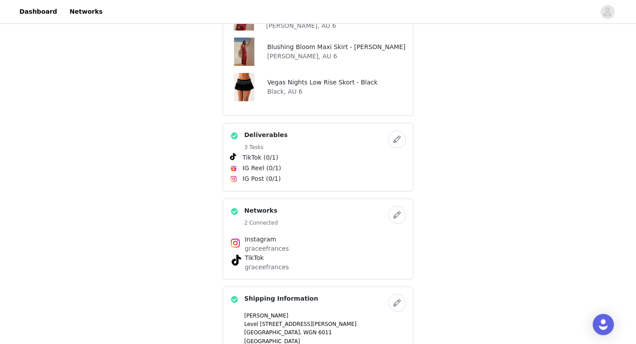
scroll to position [614, 0]
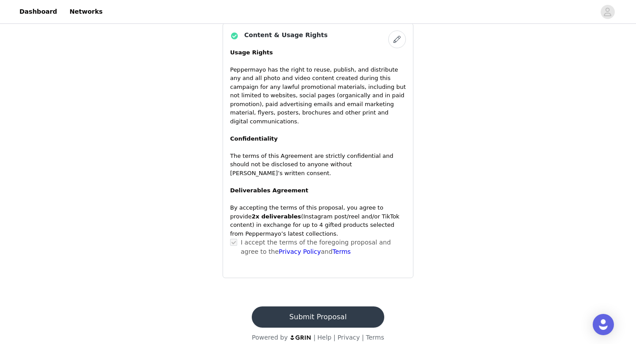
click at [315, 313] on button "Submit Proposal" at bounding box center [318, 316] width 132 height 21
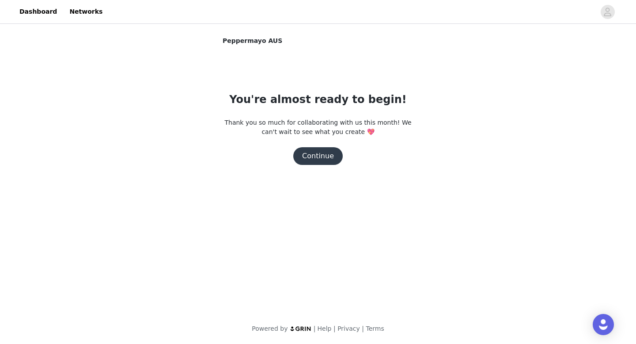
scroll to position [0, 0]
click at [315, 157] on button "Continue" at bounding box center [317, 156] width 49 height 18
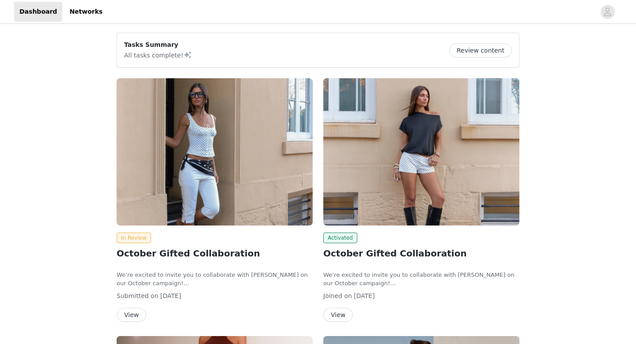
click at [360, 237] on div "Activated" at bounding box center [421, 237] width 196 height 11
click at [364, 255] on h2 "October Gifted Collaboration" at bounding box center [421, 252] width 196 height 13
click at [332, 318] on button "View" at bounding box center [338, 314] width 30 height 14
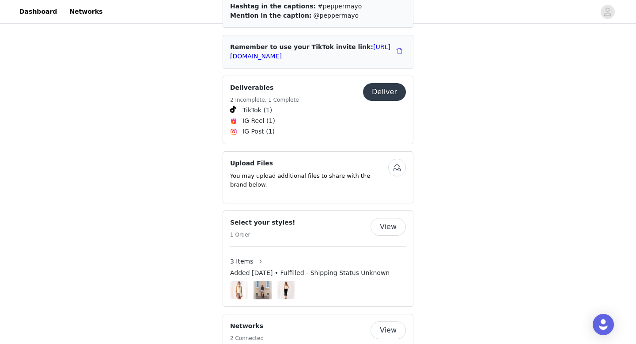
scroll to position [369, 0]
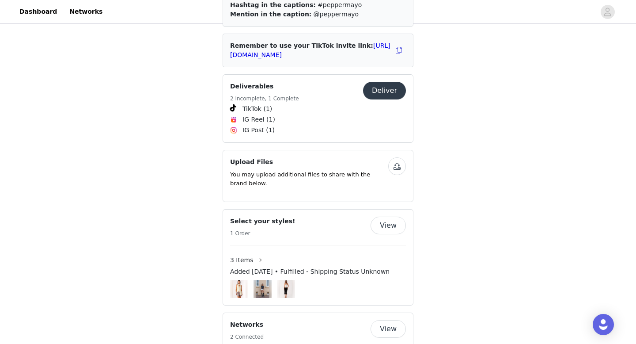
click at [393, 219] on button "View" at bounding box center [387, 225] width 35 height 18
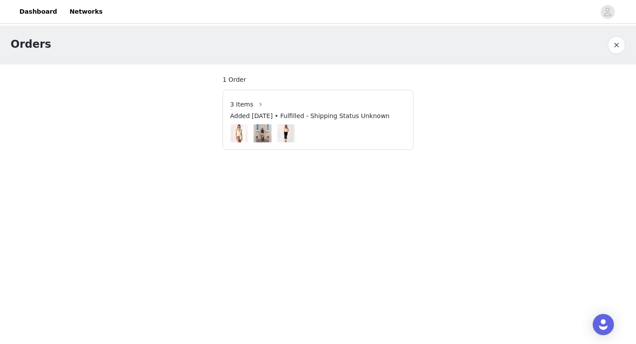
click at [300, 111] on span "Added Sep 24, 2025 • Fulfilled - Shipping Status Unknown" at bounding box center [309, 115] width 159 height 9
click at [258, 104] on button "button" at bounding box center [260, 104] width 14 height 14
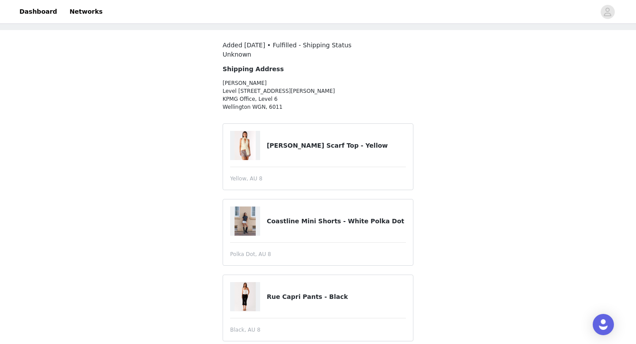
scroll to position [32, 0]
